Goal: Contribute content

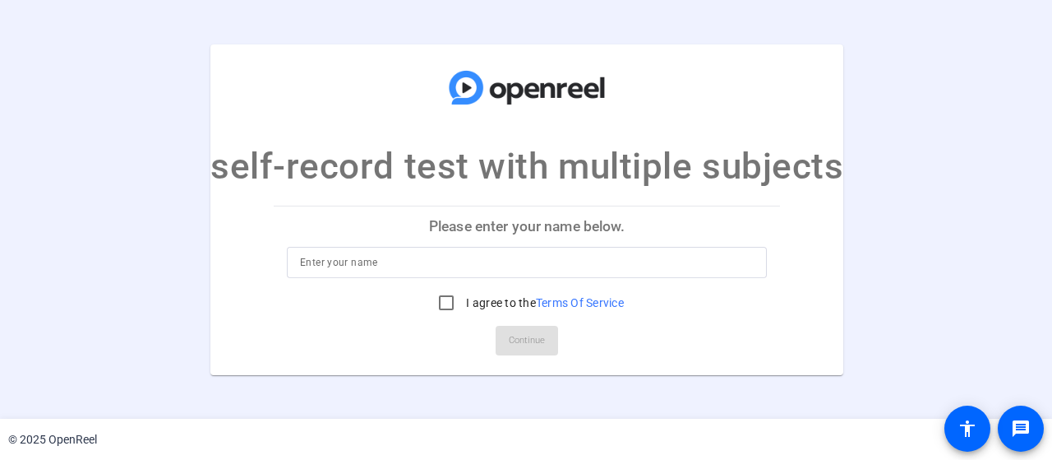
click at [370, 254] on input at bounding box center [527, 262] width 454 height 20
type input "n"
type input "Jen Mohr, work"
click at [452, 307] on input "I agree to the Terms Of Service" at bounding box center [446, 302] width 33 height 33
checkbox input "true"
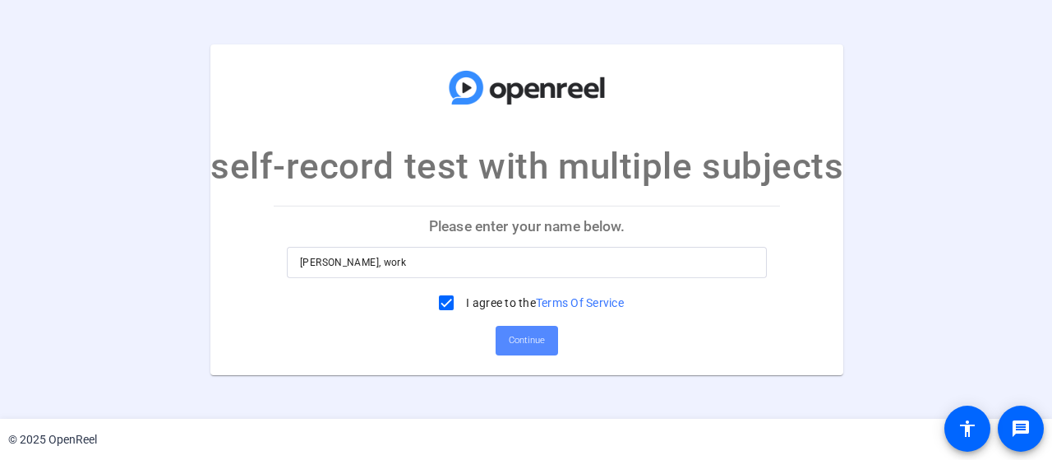
click at [536, 353] on span at bounding box center [527, 340] width 62 height 39
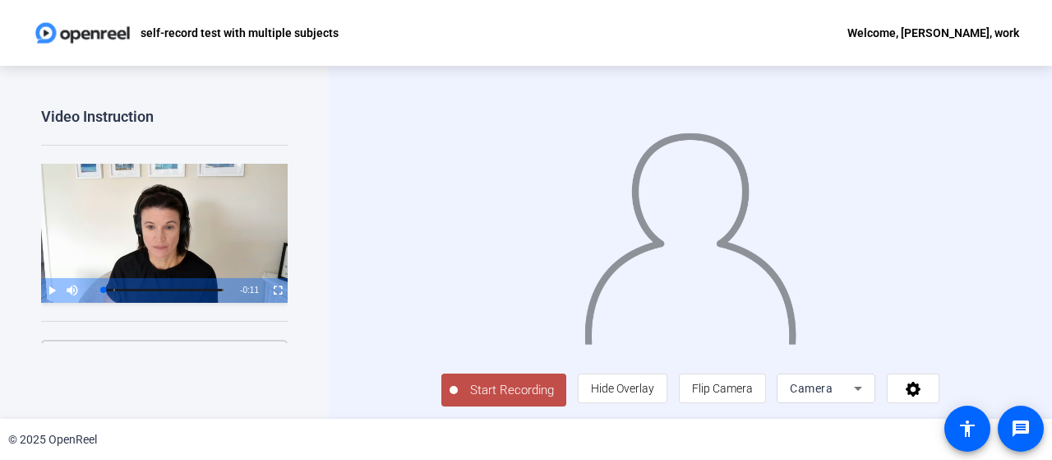
scroll to position [33, 0]
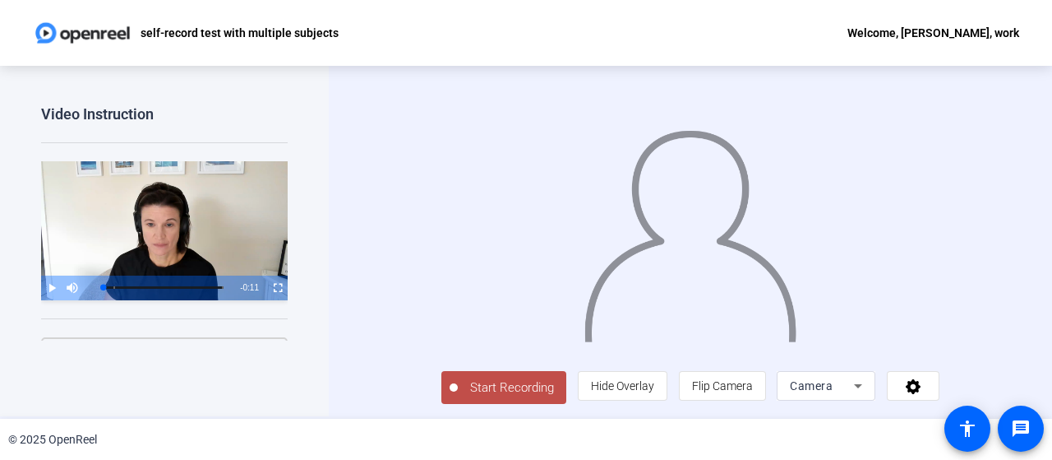
click at [1014, 247] on div "Start Recording person Hide Overlay flip Flip Camera Camera" at bounding box center [690, 239] width 723 height 353
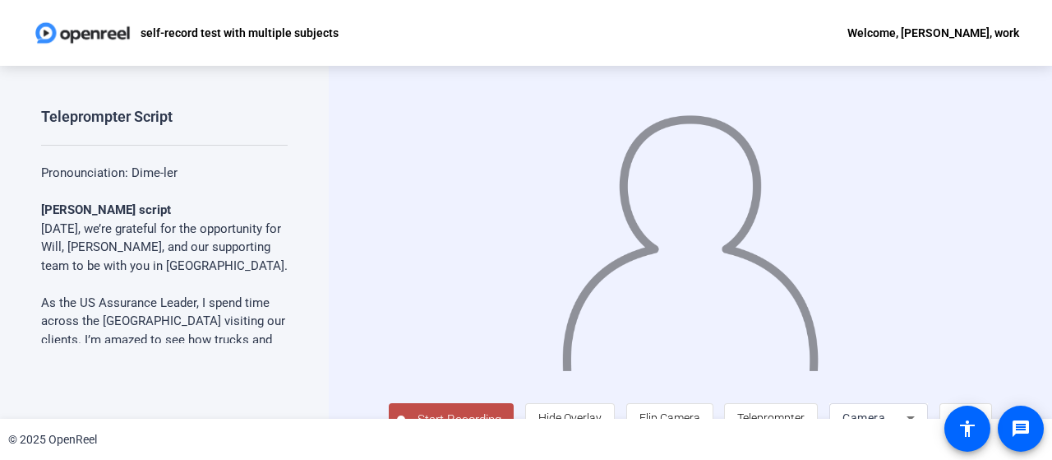
scroll to position [33, 0]
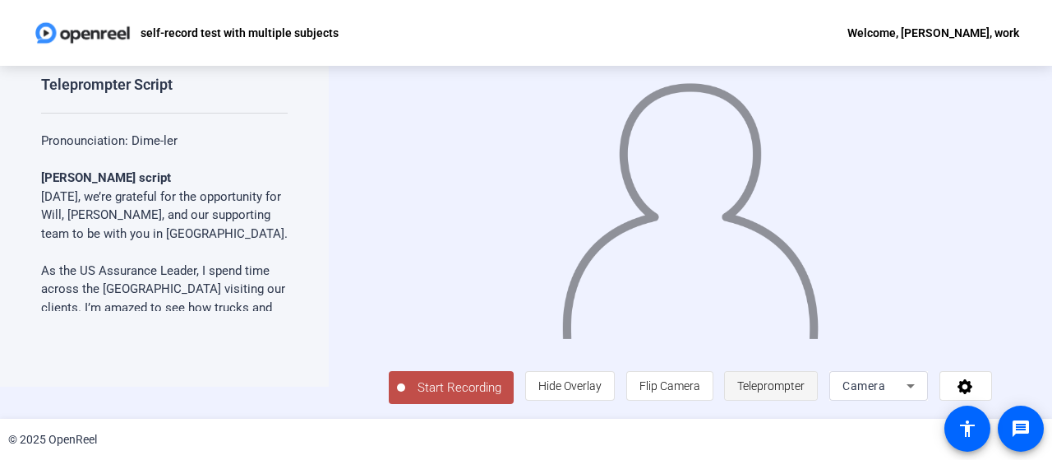
click at [763, 381] on span "Teleprompter" at bounding box center [770, 385] width 67 height 13
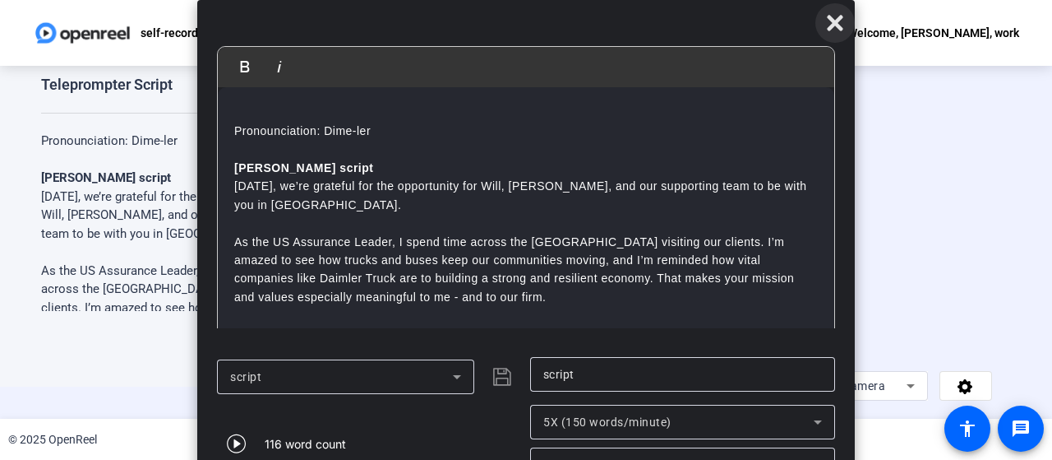
click at [839, 25] on icon at bounding box center [835, 23] width 16 height 16
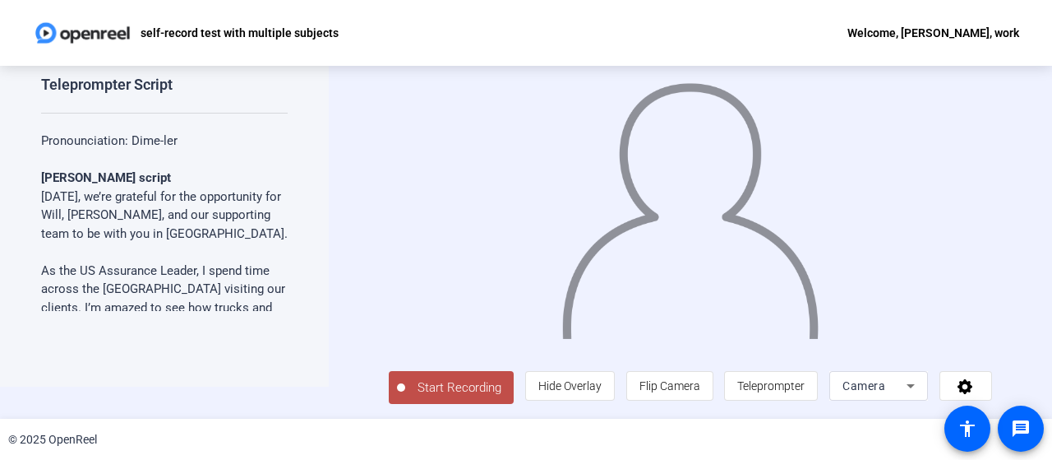
click at [432, 391] on span "Start Recording" at bounding box center [459, 387] width 109 height 19
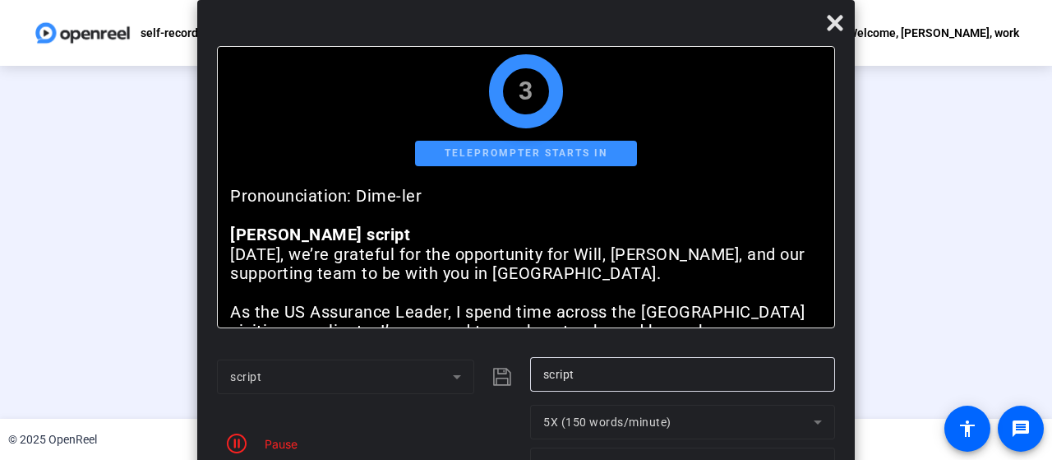
scroll to position [0, 0]
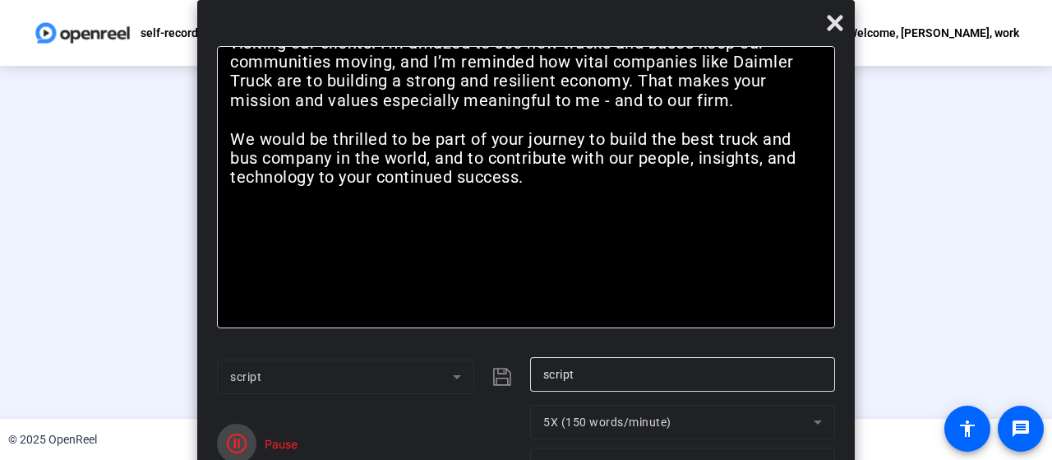
click at [244, 443] on icon "button" at bounding box center [237, 443] width 20 height 20
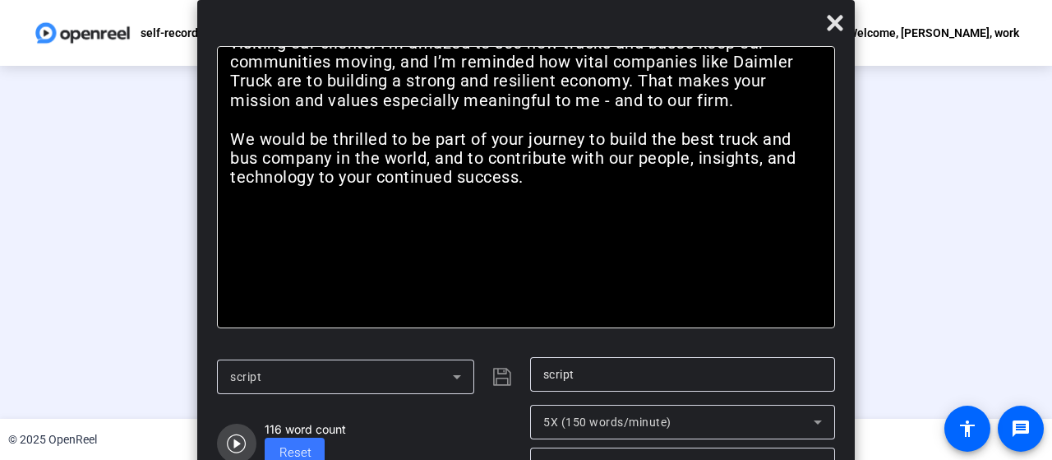
click at [244, 443] on icon "button" at bounding box center [237, 443] width 20 height 20
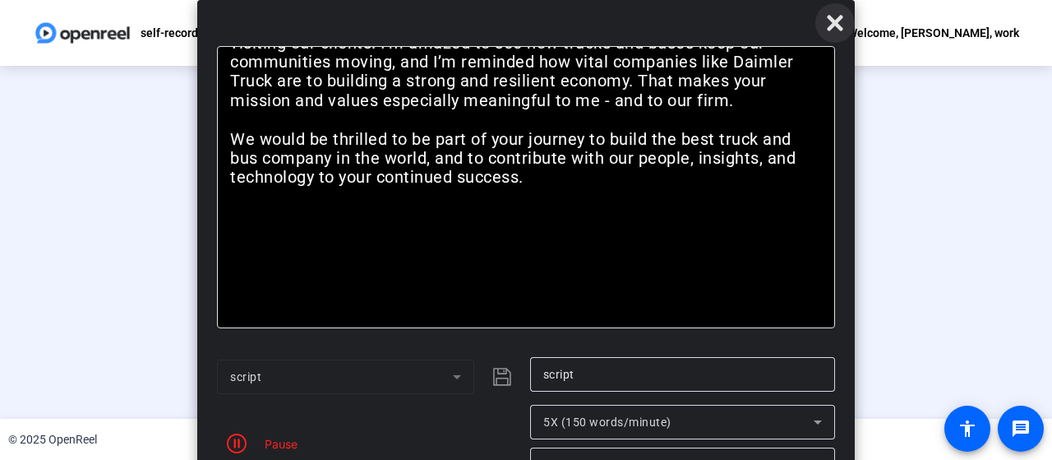
click at [835, 27] on icon at bounding box center [835, 23] width 20 height 20
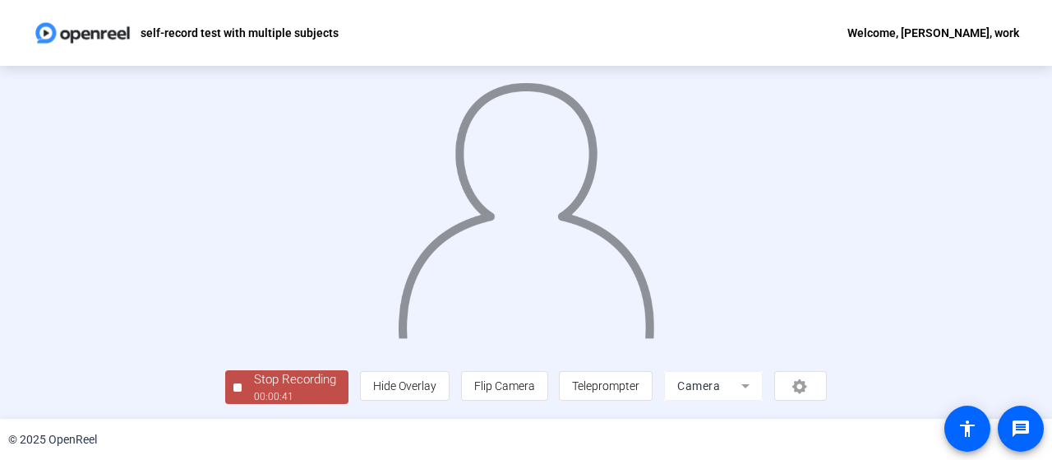
scroll to position [112, 0]
click at [254, 379] on div "Stop Recording" at bounding box center [295, 379] width 82 height 19
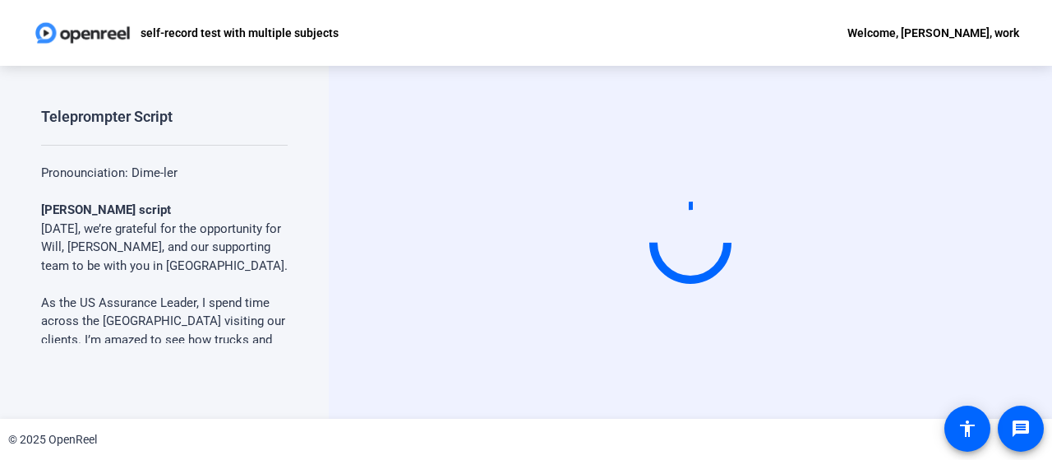
scroll to position [0, 0]
